Goal: Task Accomplishment & Management: Complete application form

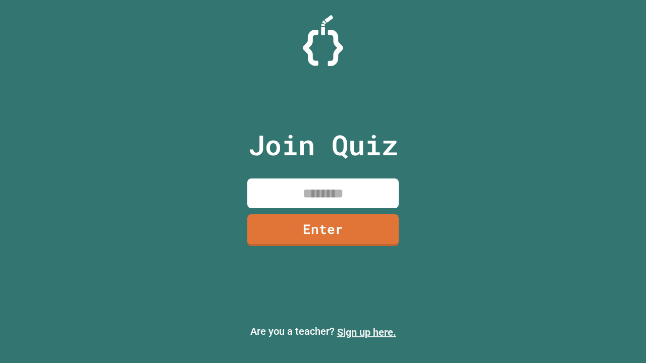
click at [366, 333] on link "Sign up here." at bounding box center [366, 333] width 59 height 12
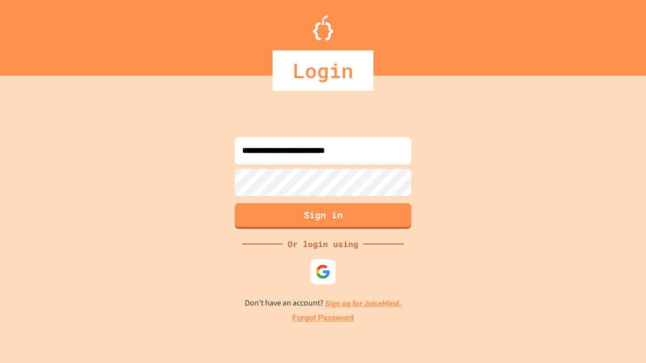
type input "**********"
